Goal: Check status: Check status

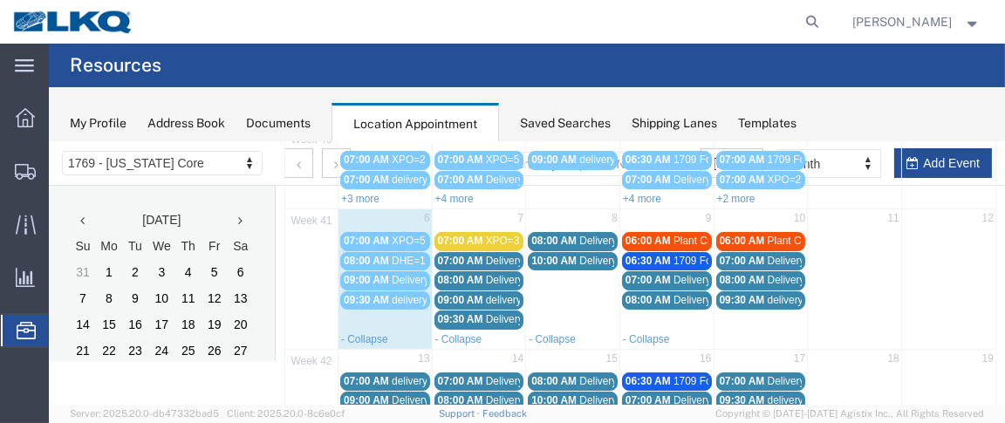
scroll to position [127, 0]
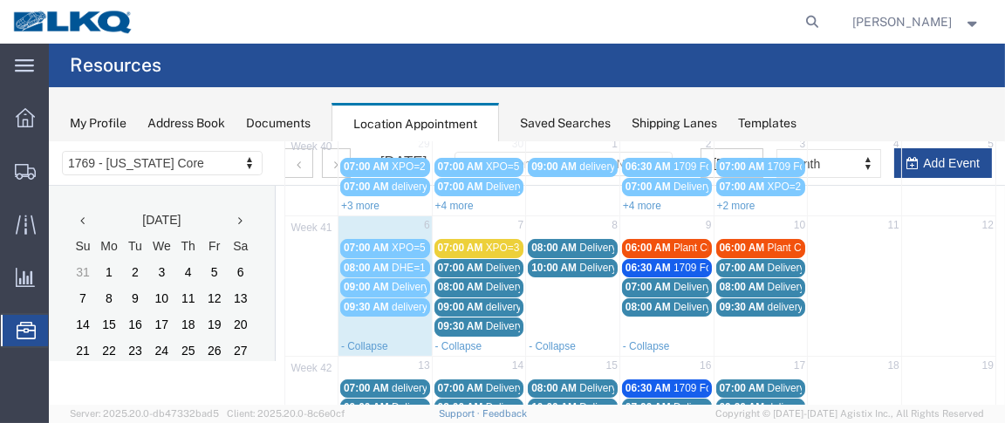
click at [856, 76] on agx-page-header "Resources" at bounding box center [527, 66] width 956 height 44
click at [820, 22] on icon at bounding box center [813, 22] width 24 height 24
paste input "57046015"
type input "57046015"
click at [819, 24] on icon at bounding box center [813, 22] width 24 height 24
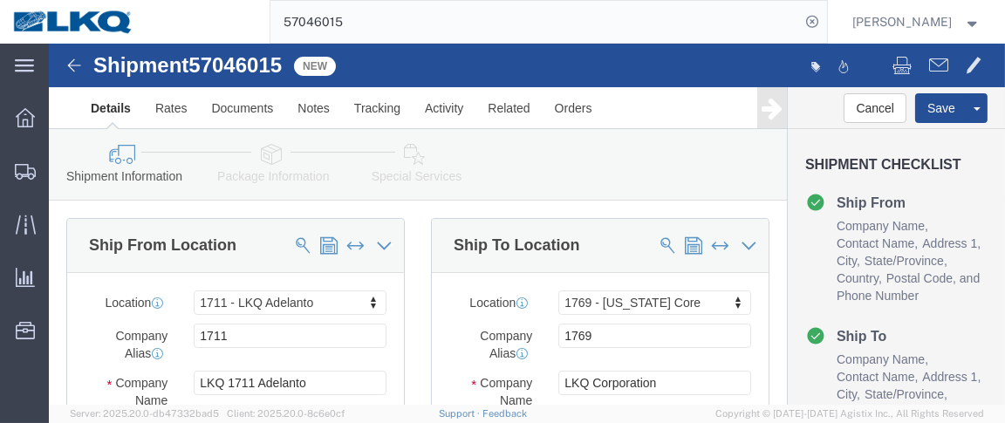
select select "42111"
select select "28716"
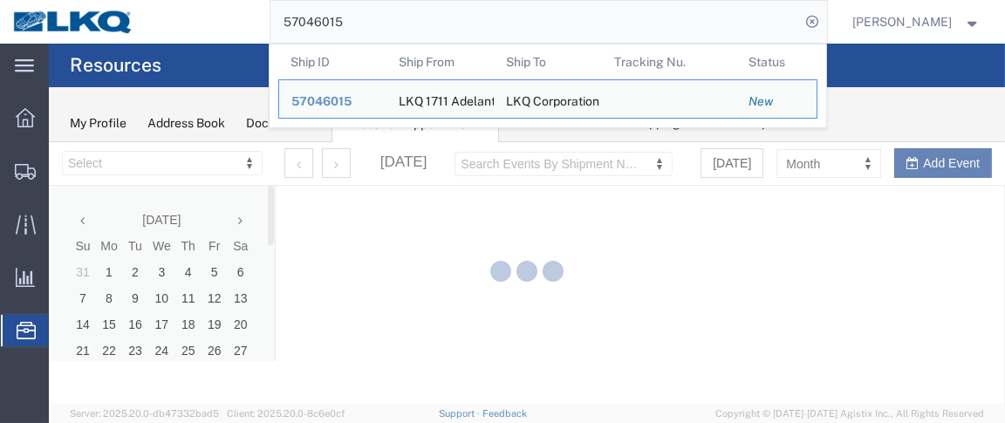
select select "28716"
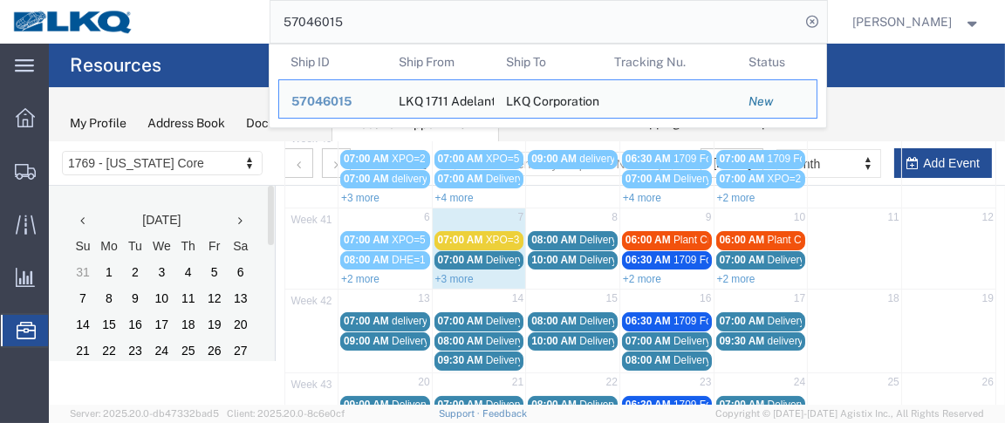
scroll to position [138, 0]
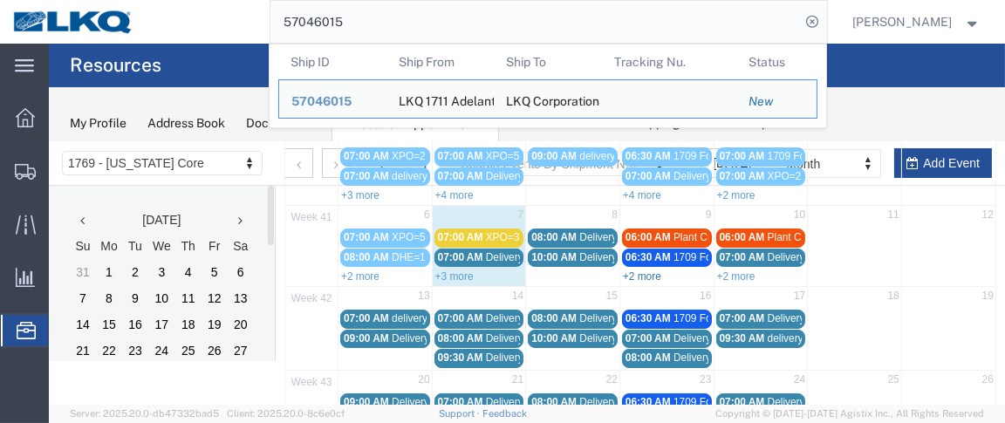
click at [651, 270] on link "+2 more" at bounding box center [642, 276] width 38 height 12
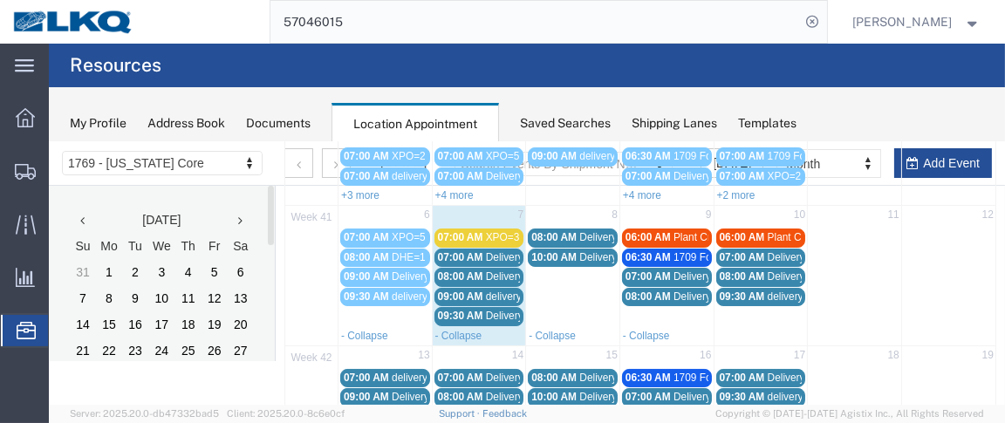
click at [817, 63] on agx-page-header "Resources" at bounding box center [527, 66] width 956 height 44
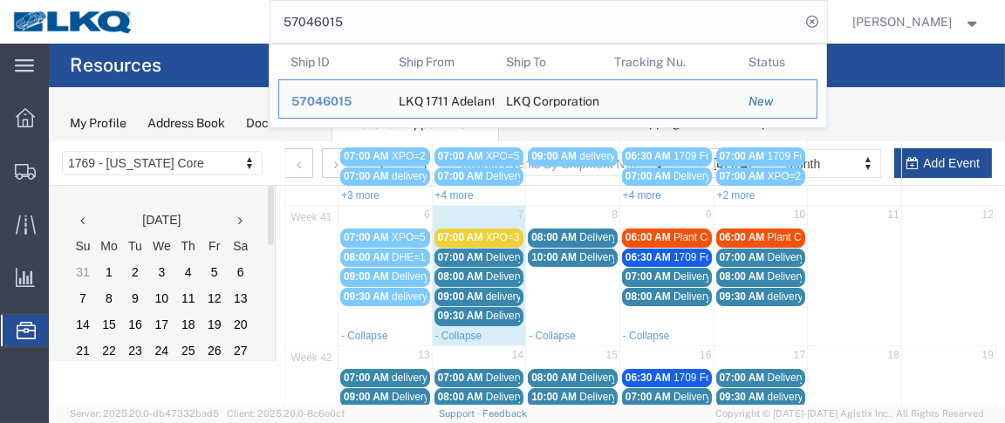
click at [602, 7] on input "57046015" at bounding box center [535, 22] width 530 height 42
click at [347, 100] on span "57046015" at bounding box center [321, 101] width 60 height 14
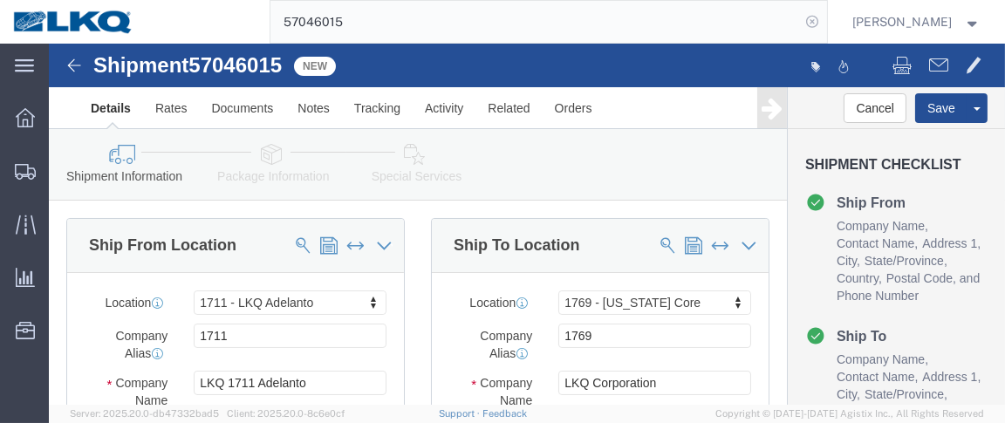
click at [823, 20] on icon at bounding box center [813, 22] width 24 height 24
select select "42111"
select select "28716"
